Goal: Information Seeking & Learning: Learn about a topic

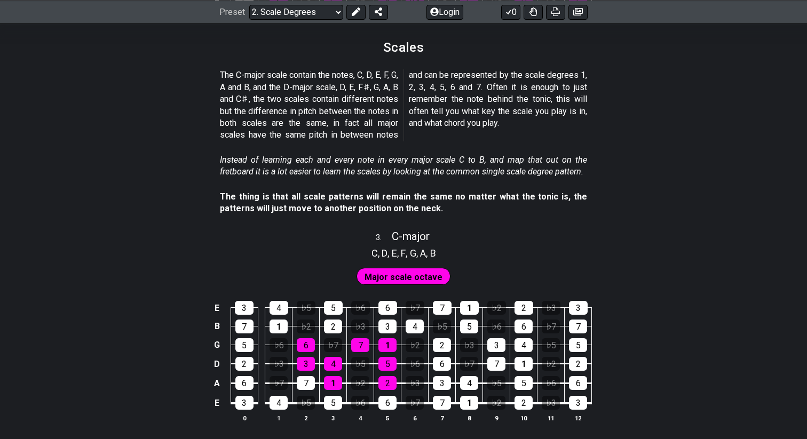
scroll to position [1126, 0]
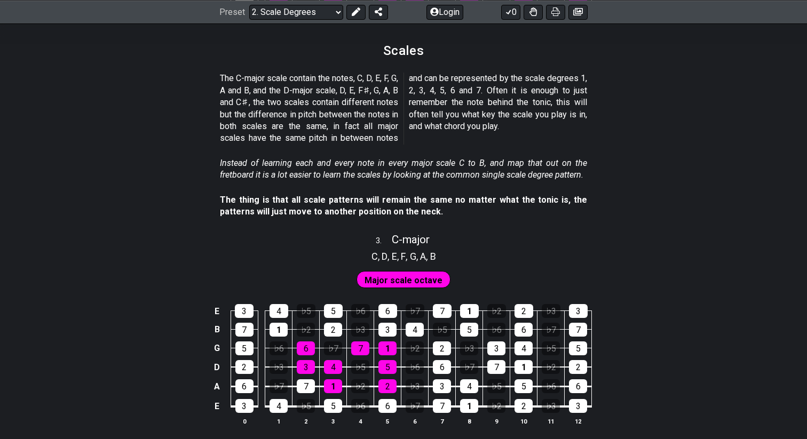
drag, startPoint x: 416, startPoint y: 205, endPoint x: 218, endPoint y: 116, distance: 217.4
click at [140, 160] on section "Instead of learning each and every note in every major scale C to B, and map th…" at bounding box center [403, 171] width 807 height 37
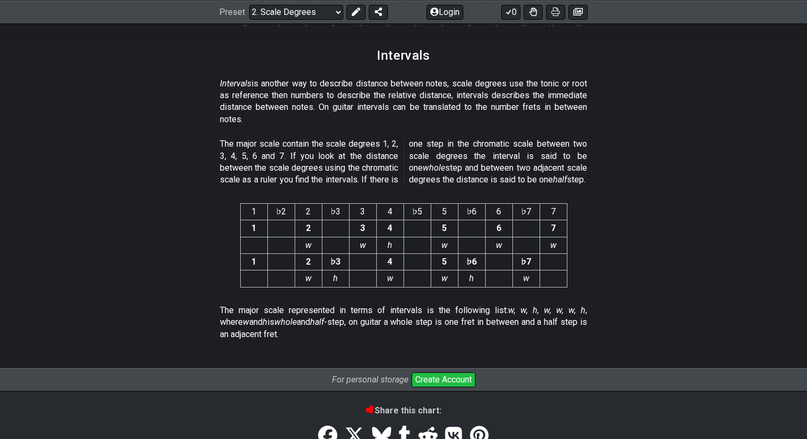
scroll to position [2733, 0]
drag, startPoint x: 353, startPoint y: 312, endPoint x: 352, endPoint y: 343, distance: 30.4
click at [352, 343] on div "The major scale represented in terms of intervals is the following list: w, w, …" at bounding box center [403, 326] width 367 height 49
click at [358, 331] on p "The major scale represented in terms of intervals is the following list: w, w, …" at bounding box center [403, 324] width 367 height 36
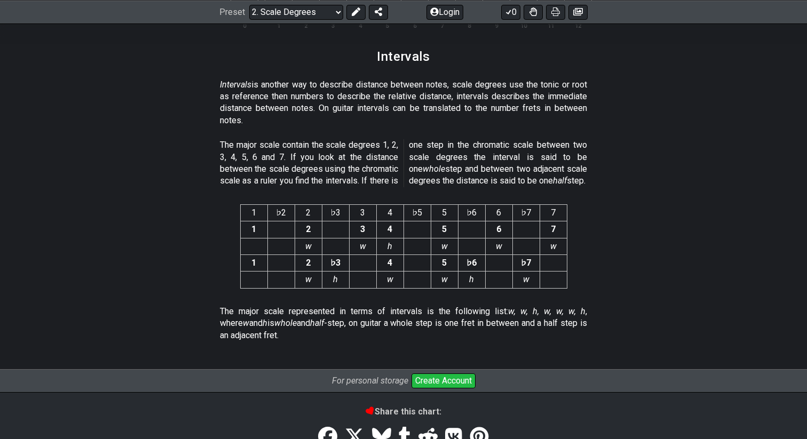
click at [358, 331] on p "The major scale represented in terms of intervals is the following list: w, w, …" at bounding box center [403, 324] width 367 height 36
click at [314, 342] on p "The major scale represented in terms of intervals is the following list: w, w, …" at bounding box center [403, 324] width 367 height 36
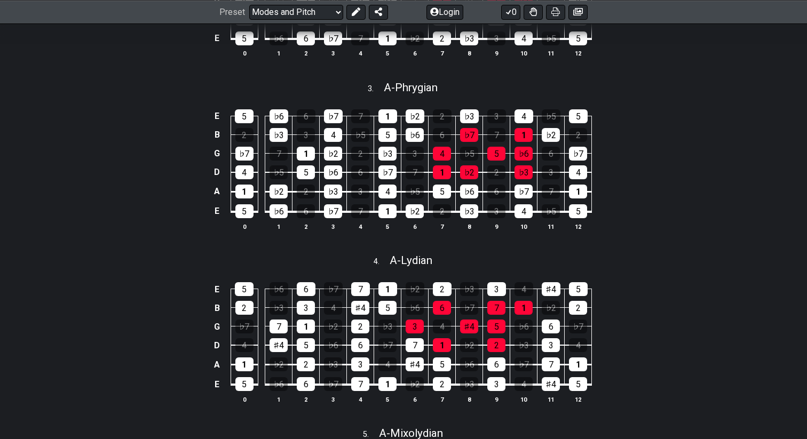
scroll to position [1269, 0]
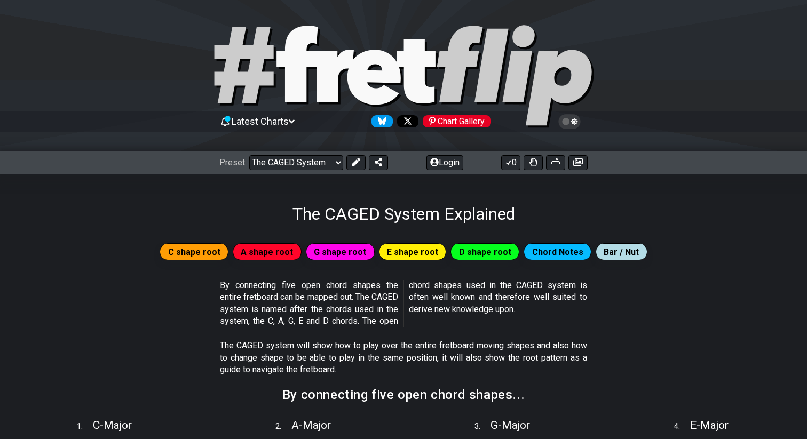
click at [212, 286] on section "By connecting five open chord shapes the entire fretboard can be mapped out. Th…" at bounding box center [403, 305] width 807 height 61
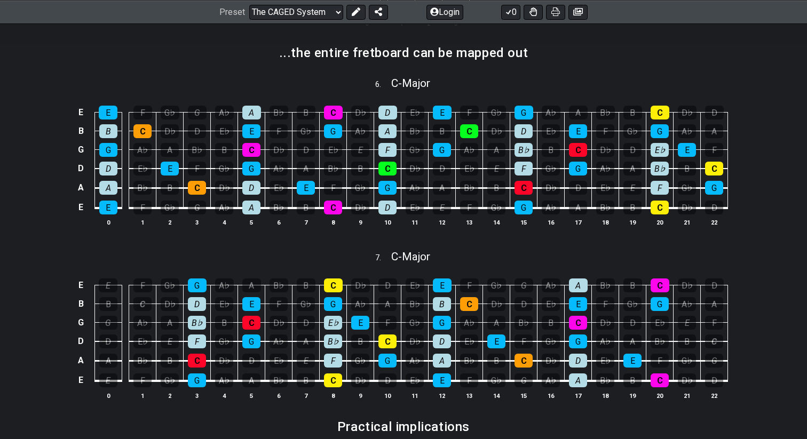
scroll to position [715, 0]
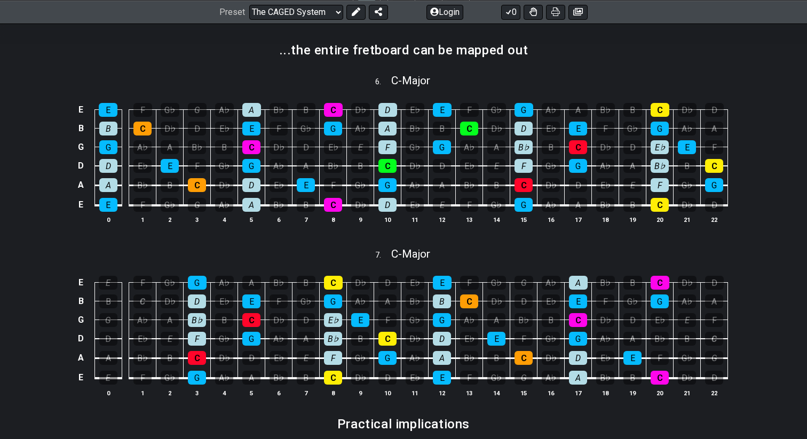
drag, startPoint x: 358, startPoint y: 243, endPoint x: 479, endPoint y: 241, distance: 120.7
click at [479, 241] on div "7 . C - Major" at bounding box center [403, 251] width 807 height 20
select select "C"
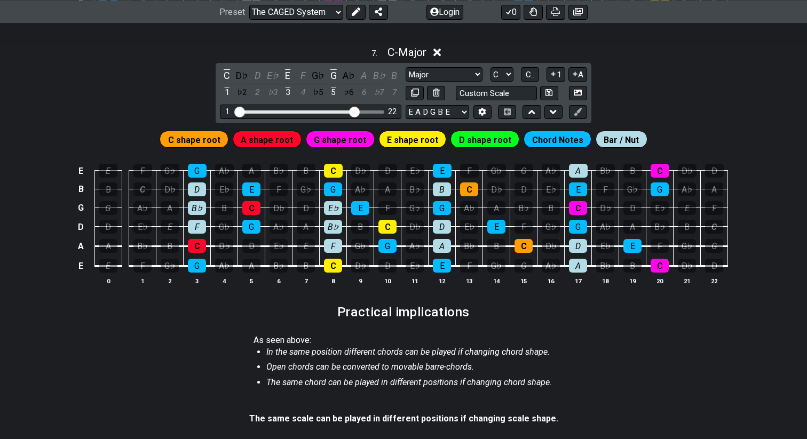
scroll to position [914, 0]
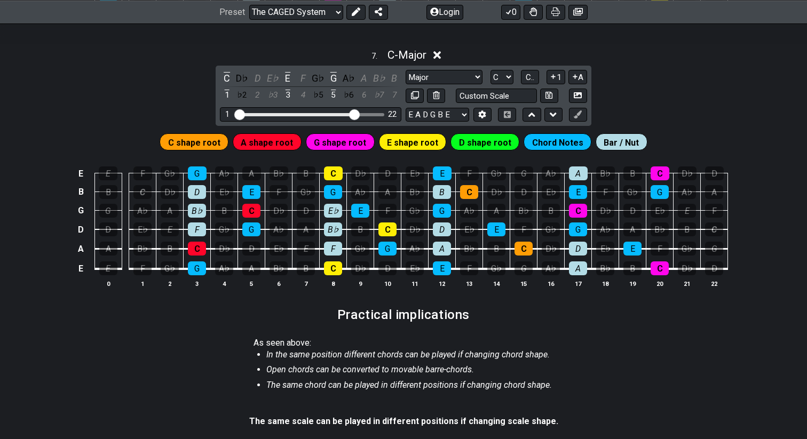
click at [325, 375] on li "Open chords can be converted to movable barre-chords." at bounding box center [409, 371] width 286 height 15
click at [216, 367] on section "As seen above: In the same position different chords can be played if changing …" at bounding box center [403, 372] width 807 height 79
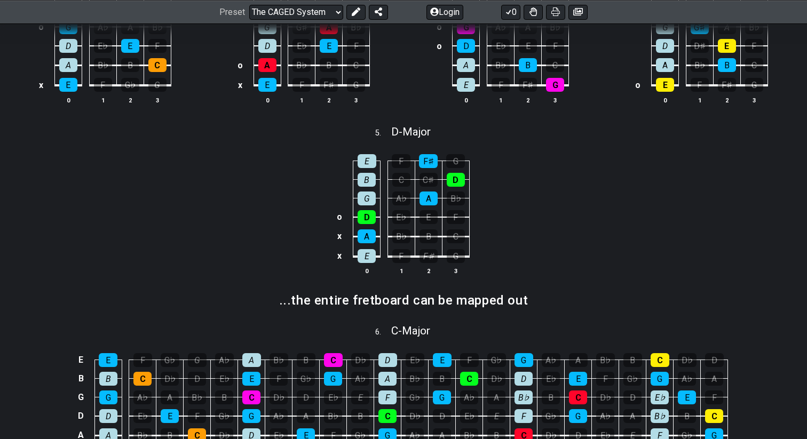
scroll to position [421, 0]
